Goal: Transaction & Acquisition: Book appointment/travel/reservation

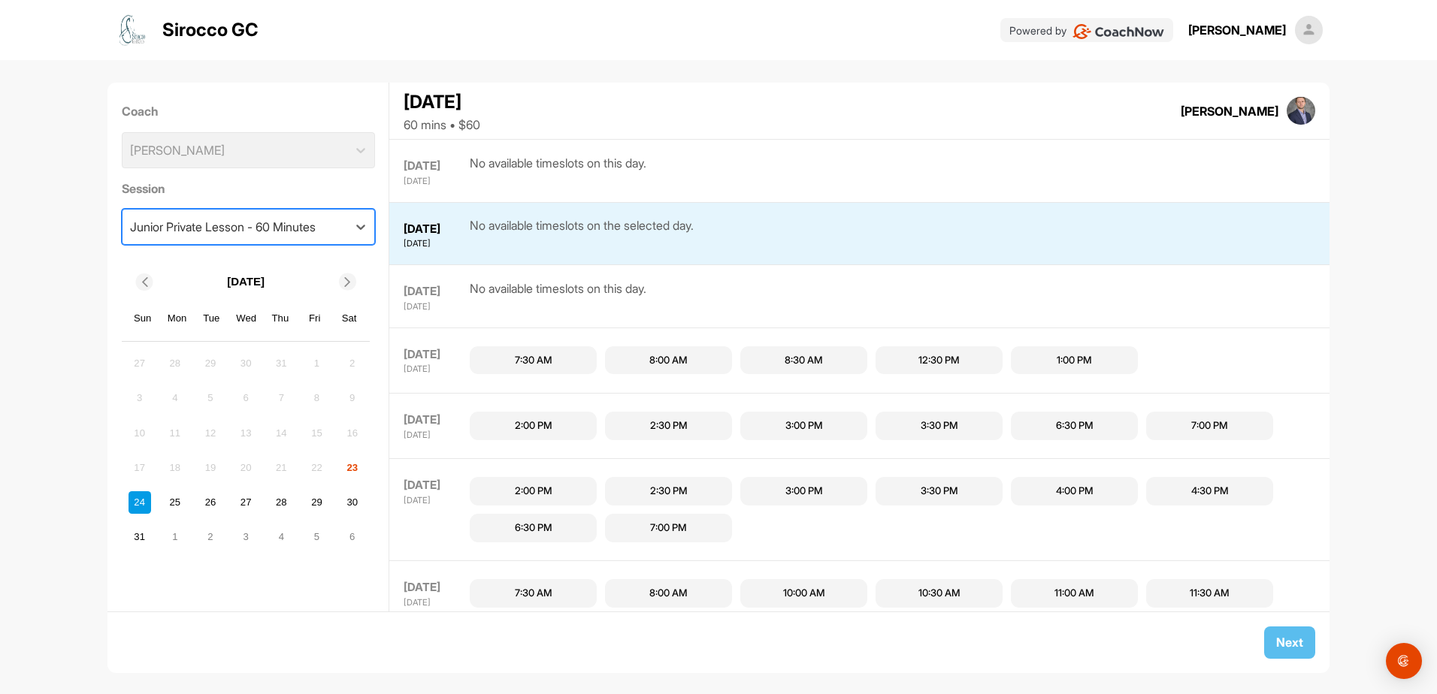
scroll to position [63, 0]
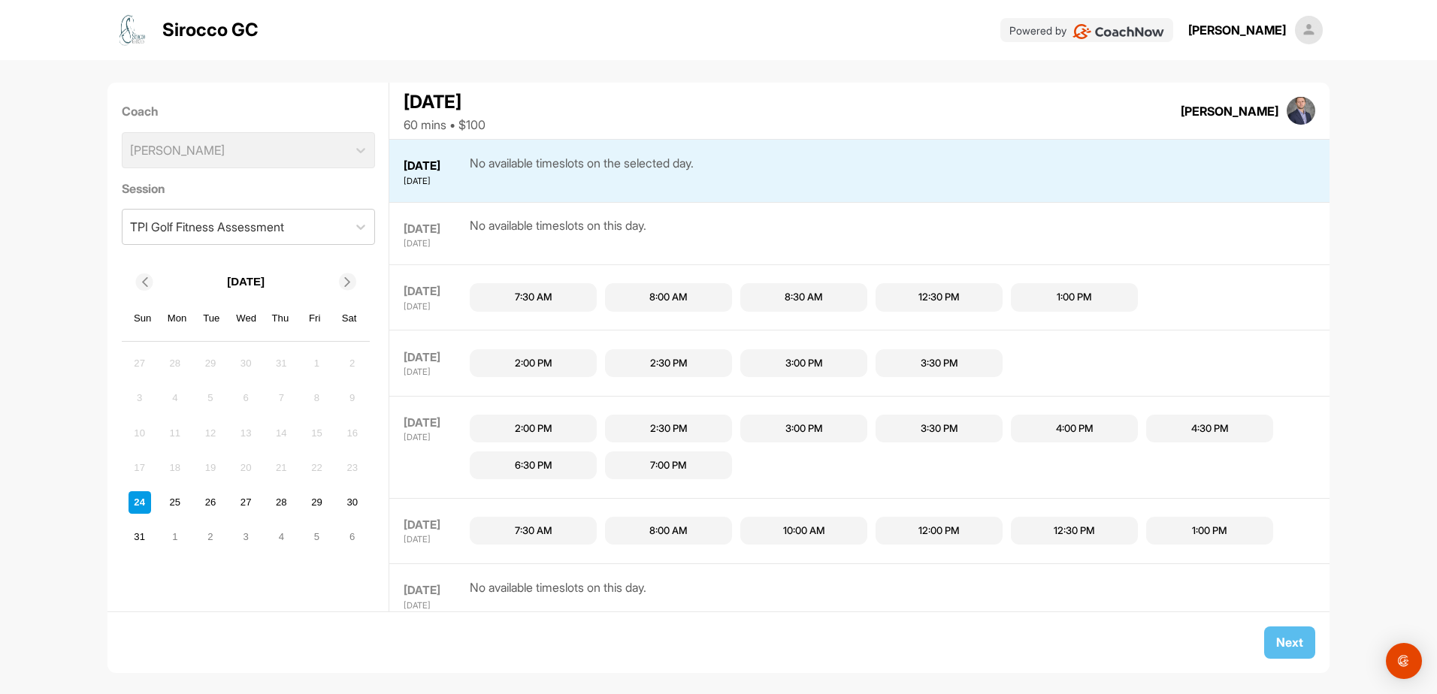
click at [672, 462] on div "7:00 PM" at bounding box center [668, 465] width 37 height 15
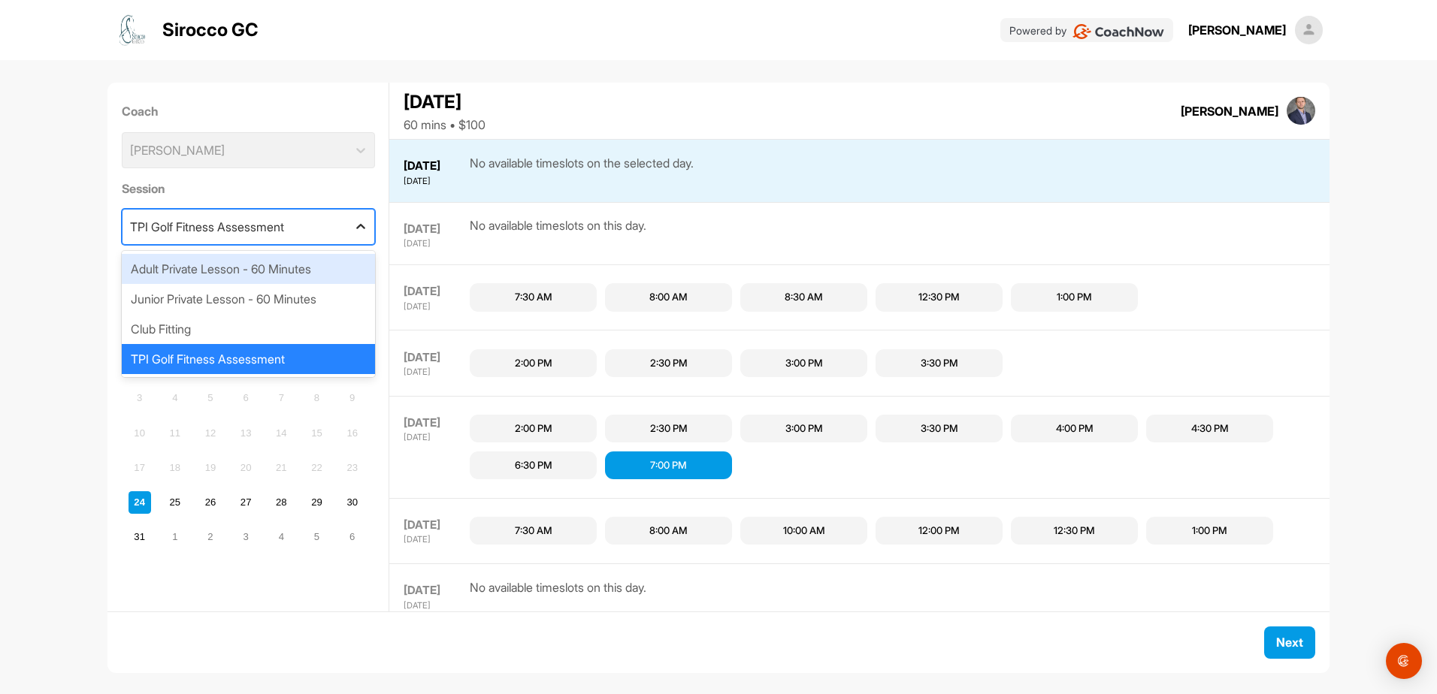
click at [356, 226] on icon at bounding box center [360, 226] width 9 height 5
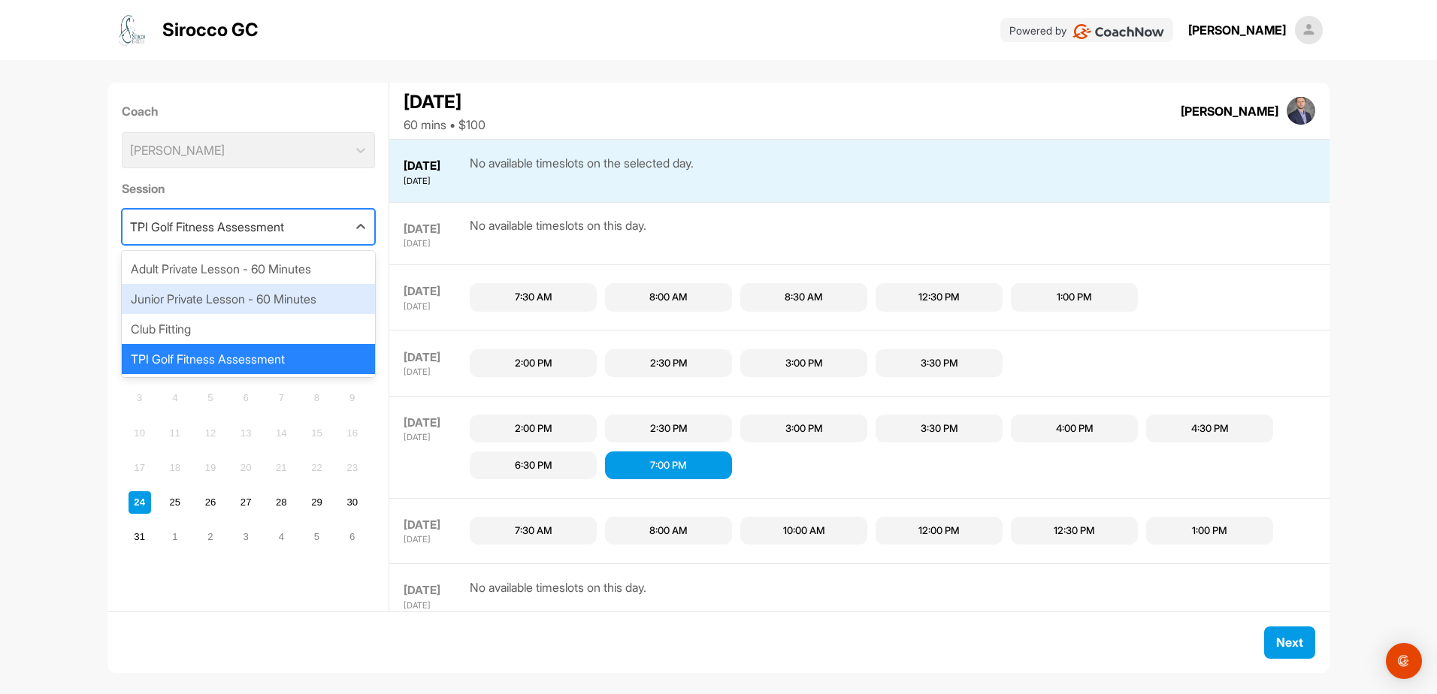
click at [216, 295] on div "Junior Private Lesson - 60 Minutes" at bounding box center [248, 299] width 253 height 30
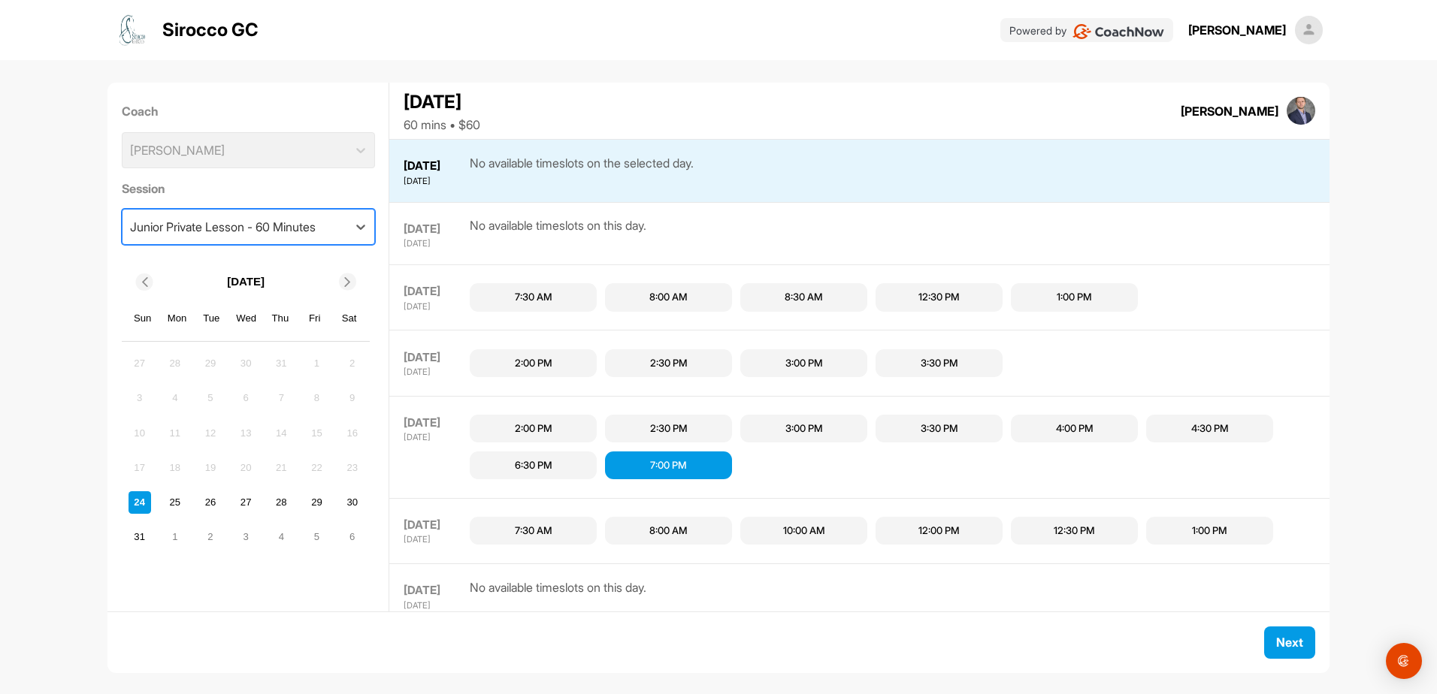
click at [935, 361] on div "3:30 PM" at bounding box center [940, 363] width 38 height 15
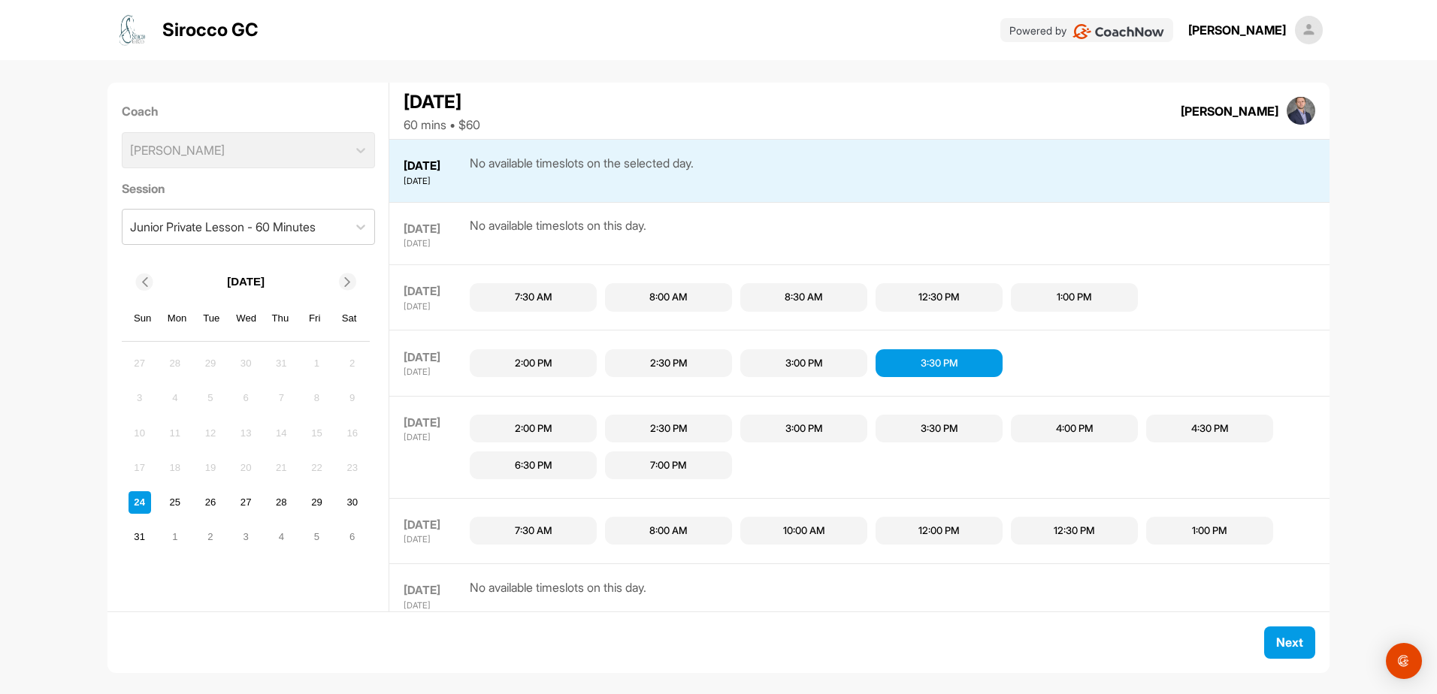
click at [674, 461] on div "7:00 PM" at bounding box center [668, 465] width 37 height 15
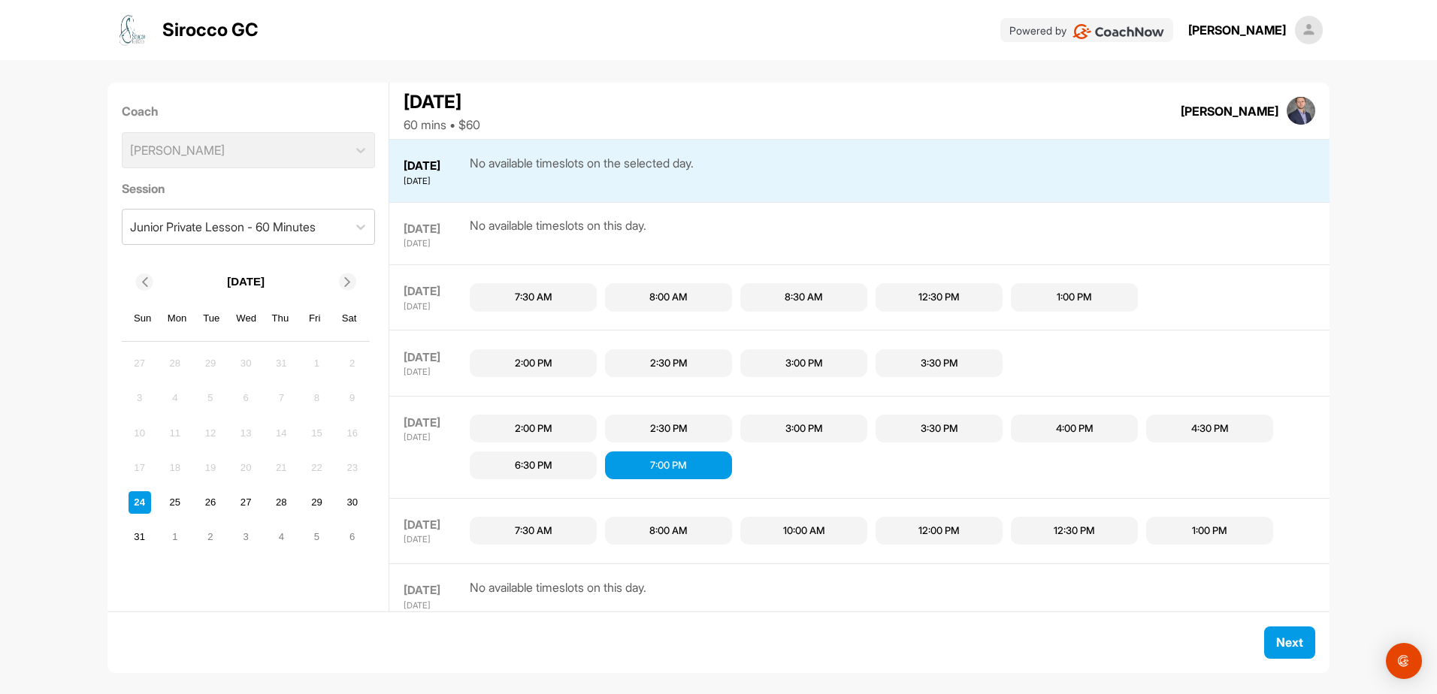
click at [943, 368] on div "3:30 PM" at bounding box center [940, 363] width 38 height 15
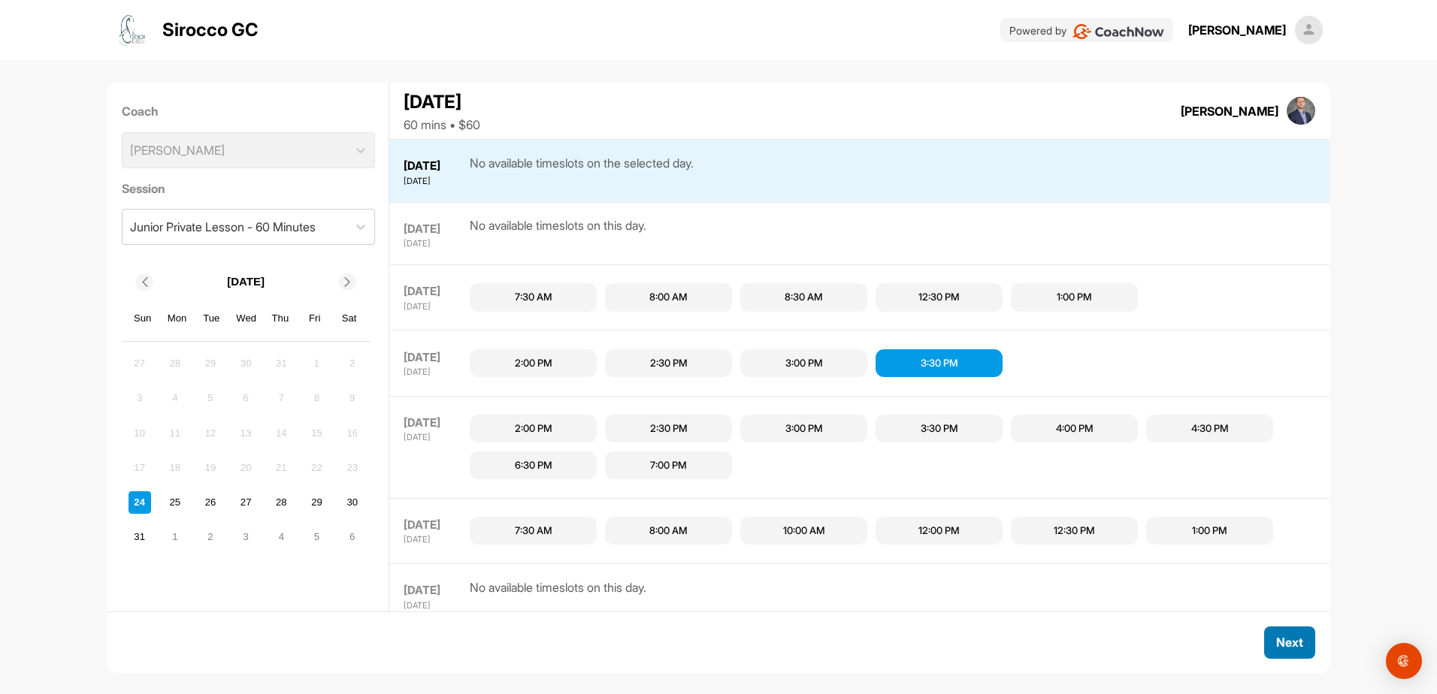
click at [1282, 637] on button "Next" at bounding box center [1289, 643] width 51 height 32
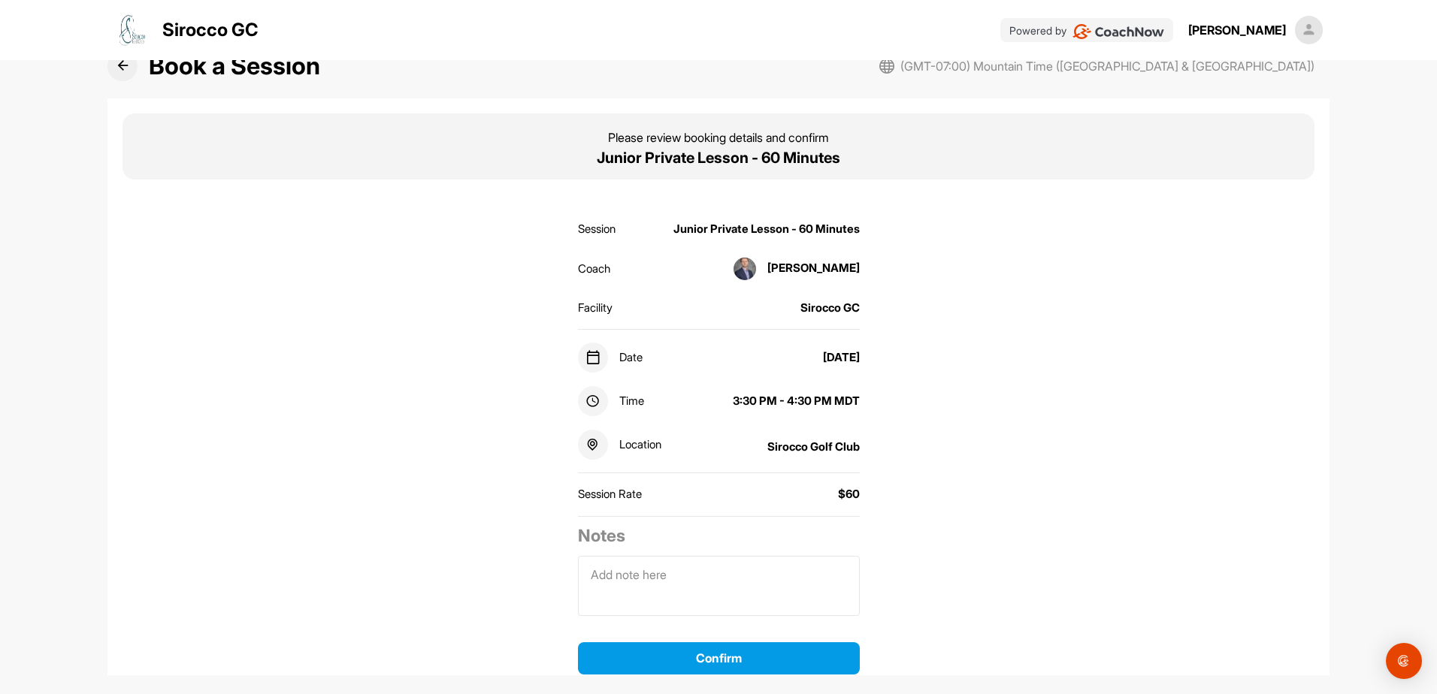
scroll to position [72, 0]
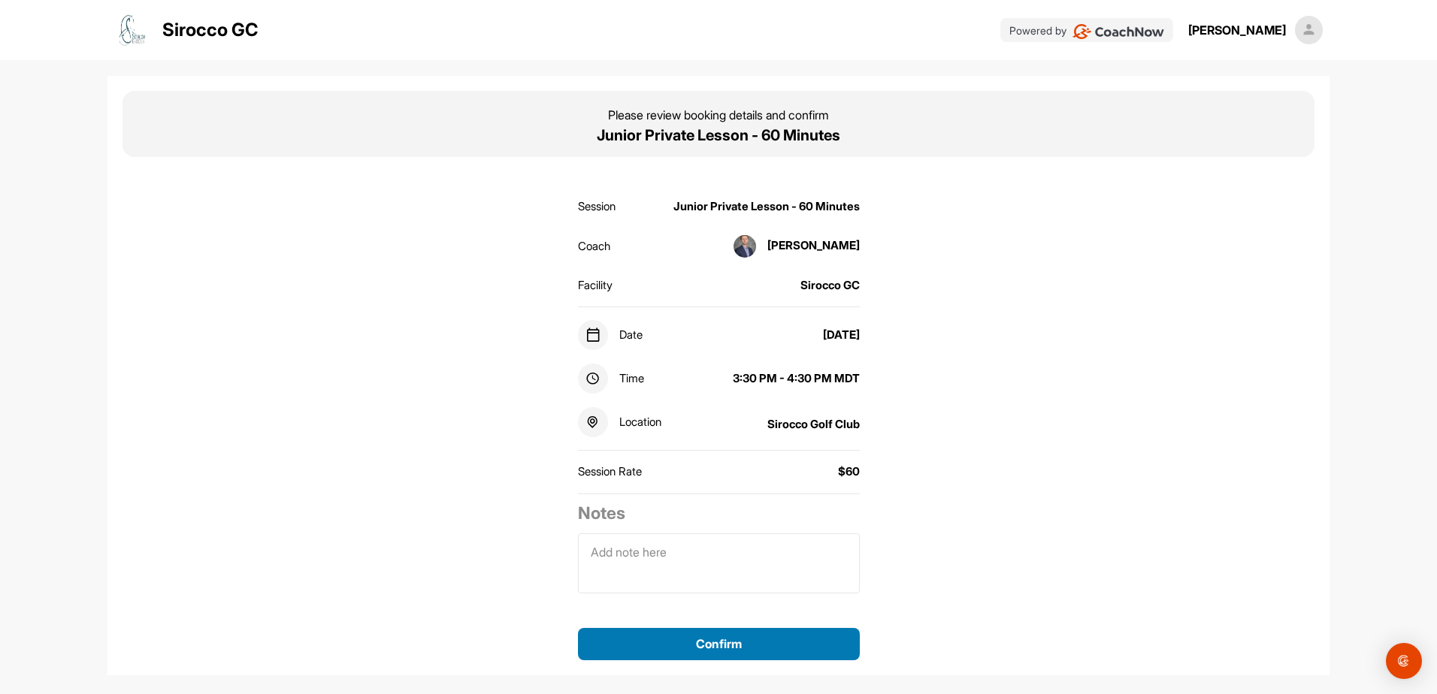
click at [746, 636] on button "Confirm" at bounding box center [719, 644] width 282 height 33
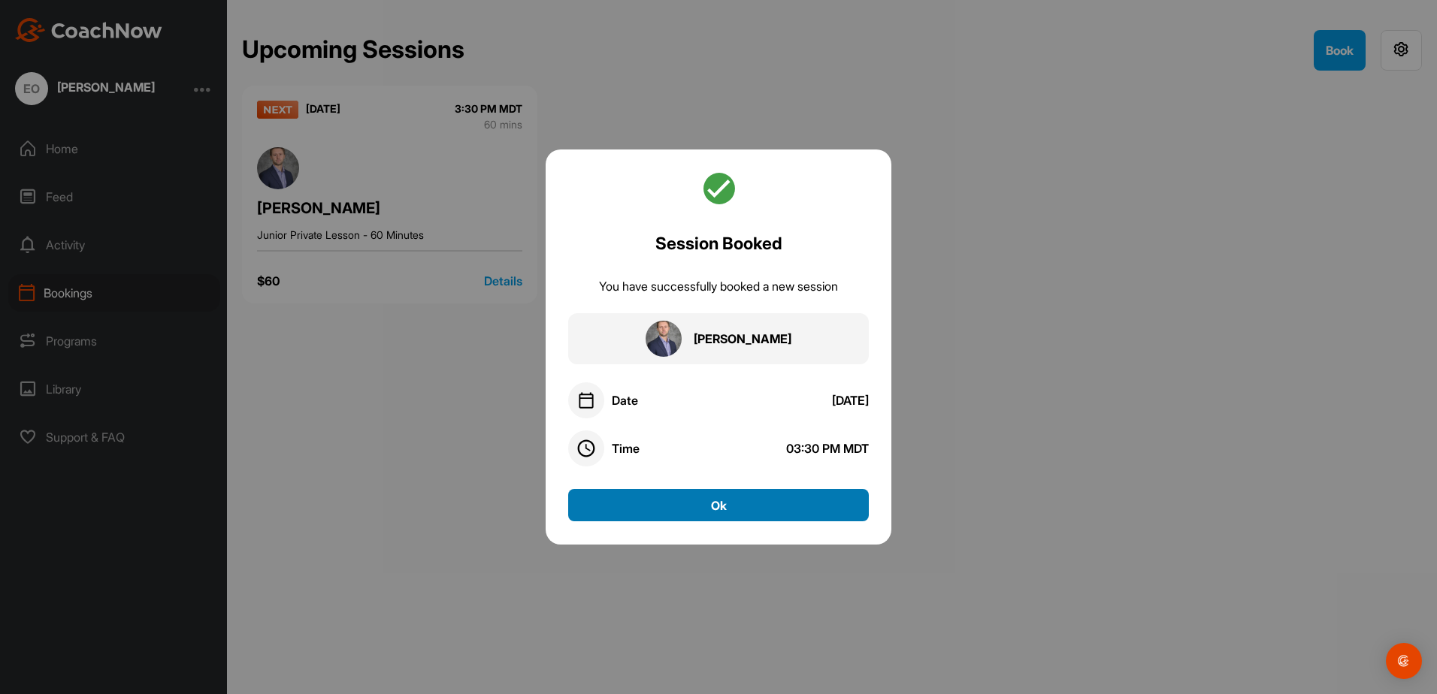
click at [715, 504] on button "Ok" at bounding box center [718, 505] width 301 height 32
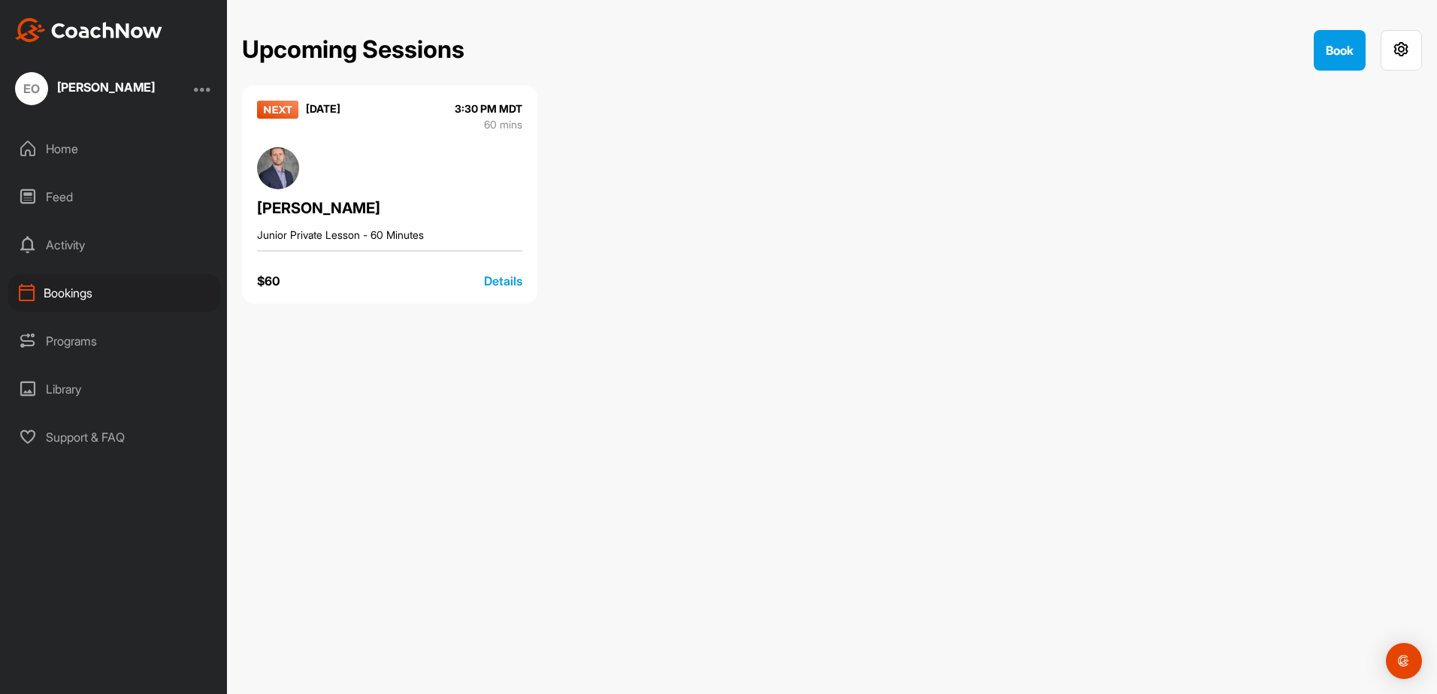
click at [84, 293] on div "Bookings" at bounding box center [114, 293] width 212 height 38
click at [1346, 59] on button "Book" at bounding box center [1340, 50] width 52 height 41
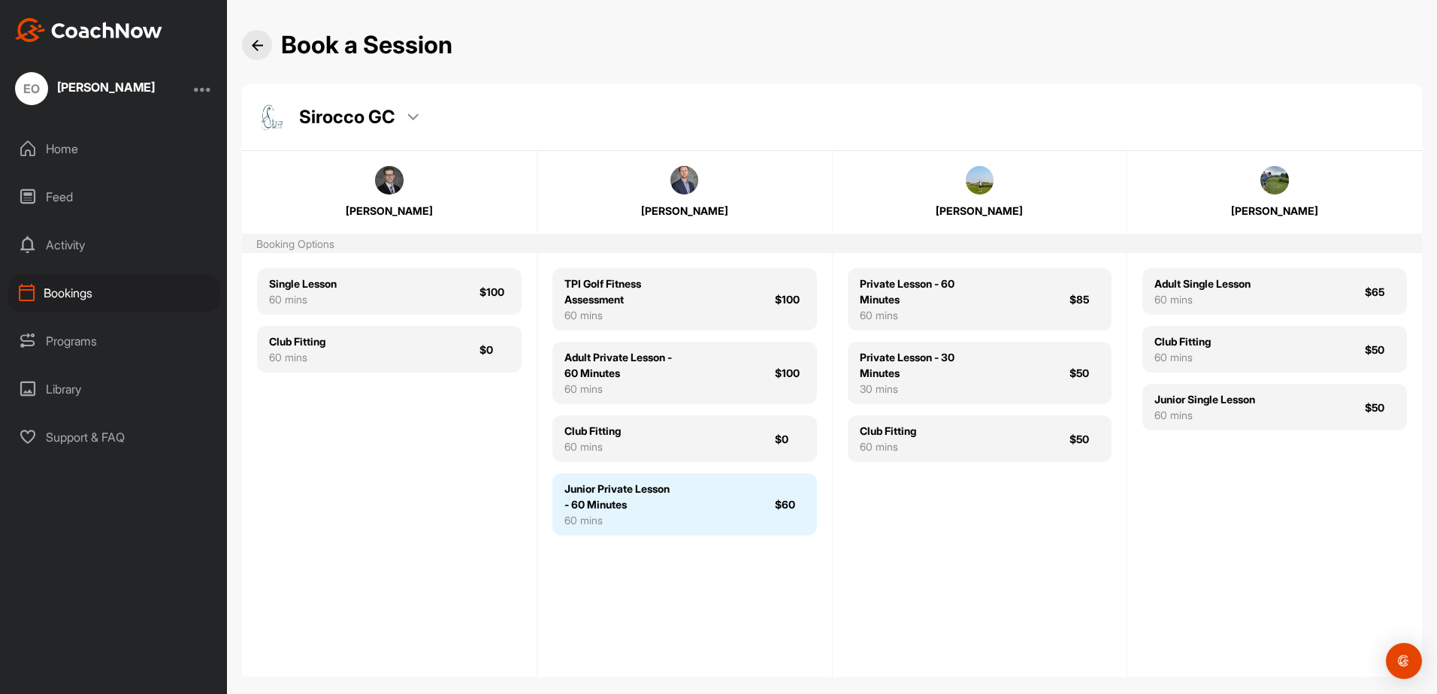
click at [625, 505] on div "Junior Private Lesson - 60 Minutes" at bounding box center [618, 497] width 108 height 32
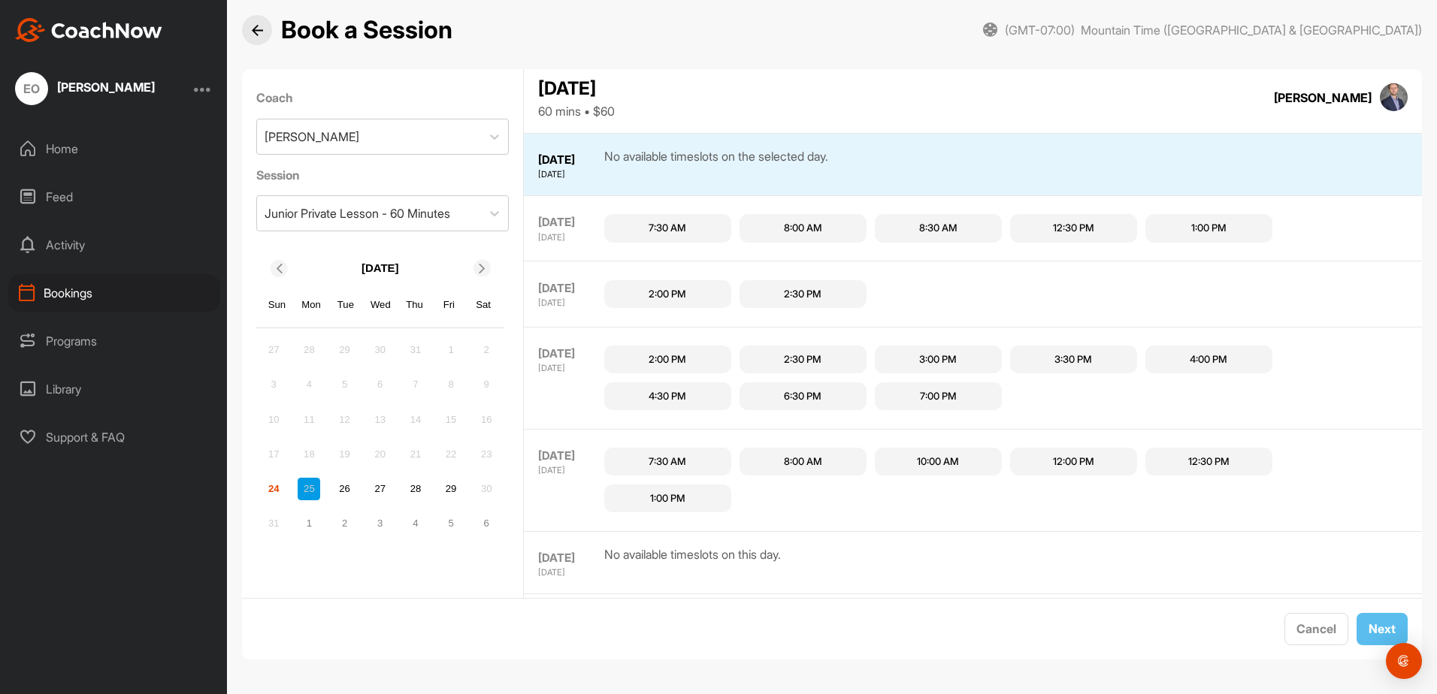
scroll to position [63, 0]
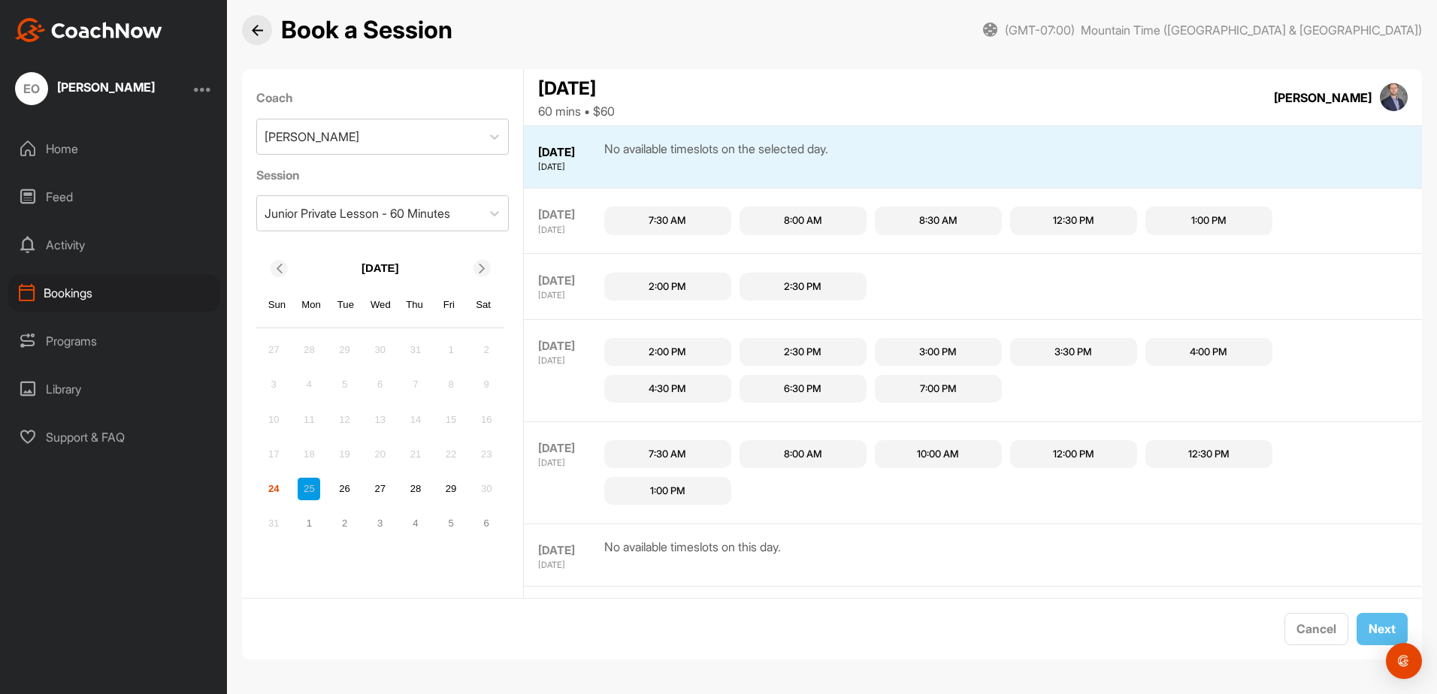
click at [936, 392] on div "7:00 PM" at bounding box center [938, 389] width 37 height 15
click at [1370, 630] on button "Next" at bounding box center [1382, 629] width 51 height 32
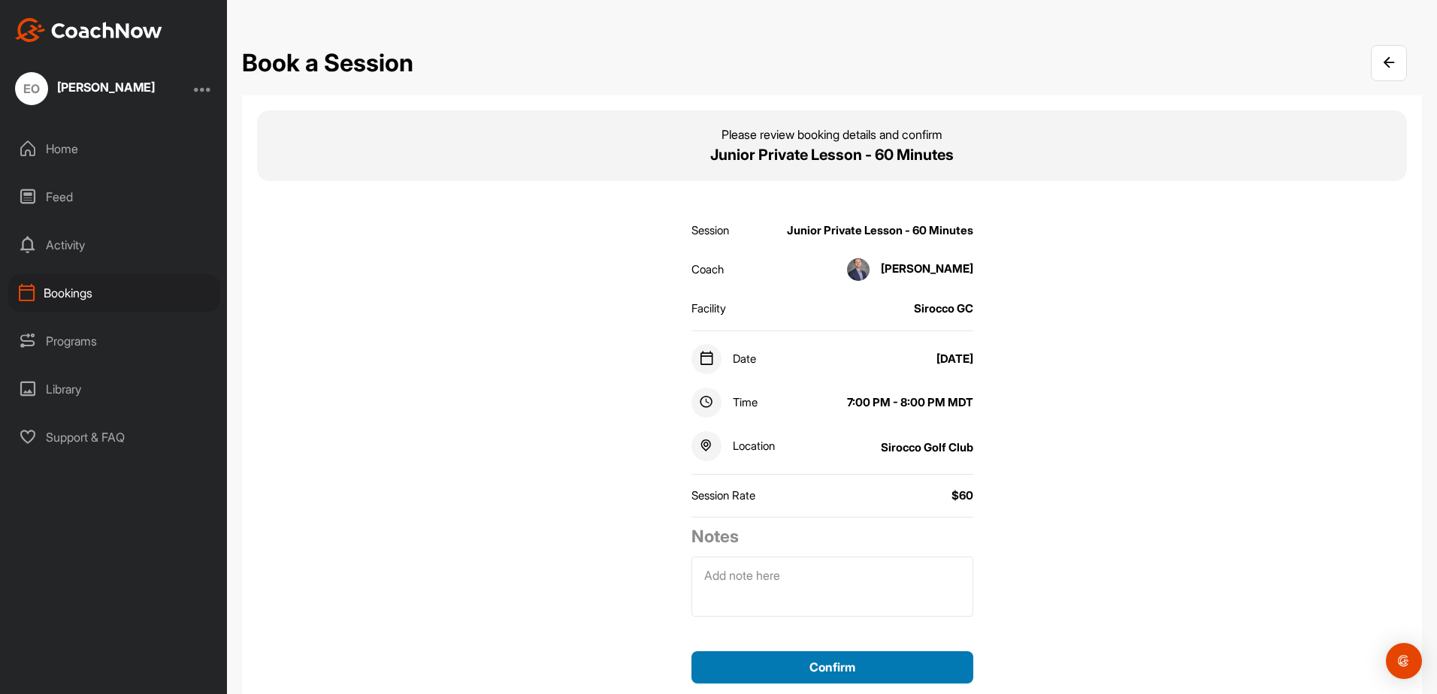
click at [818, 672] on button "Confirm" at bounding box center [832, 668] width 282 height 32
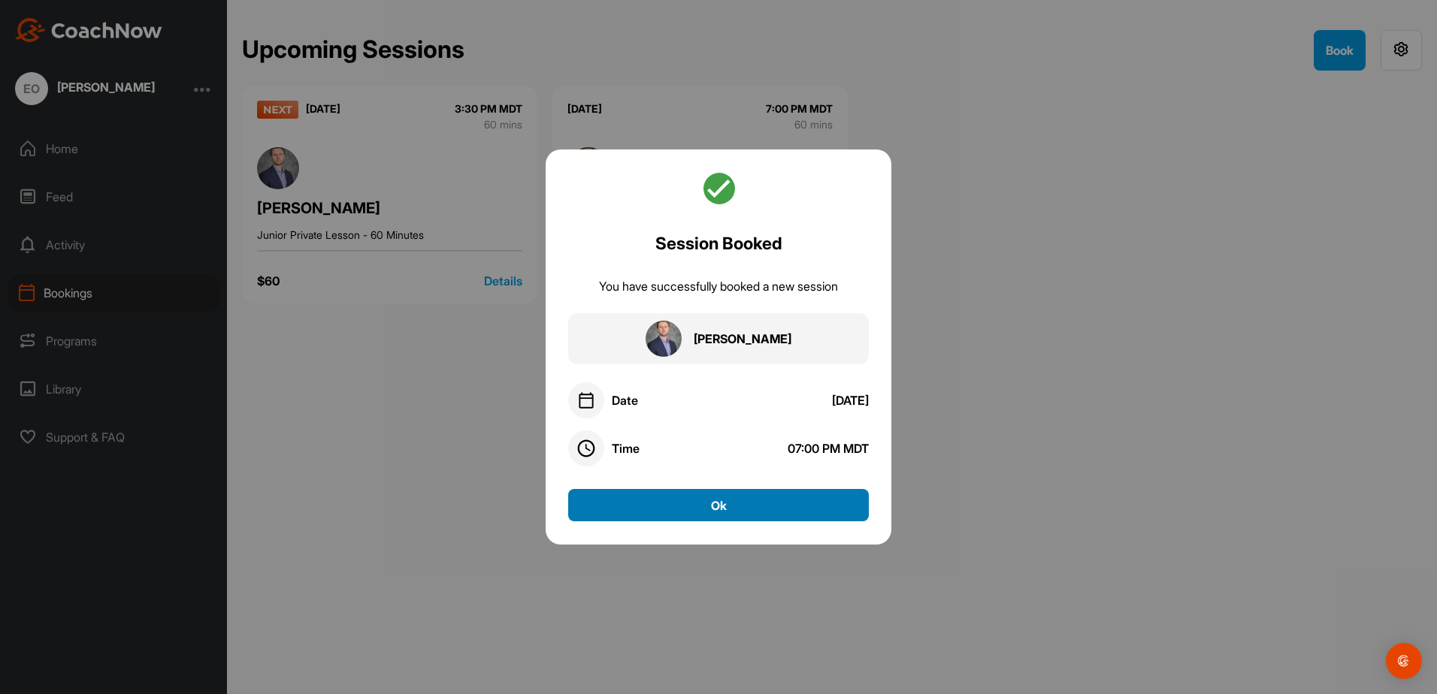
click at [713, 499] on button "Ok" at bounding box center [718, 505] width 301 height 32
